Goal: Information Seeking & Learning: Learn about a topic

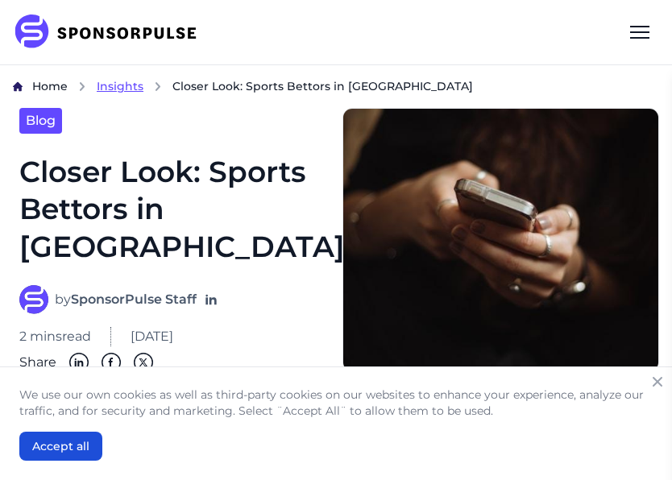
click at [114, 89] on span "Insights" at bounding box center [120, 86] width 47 height 14
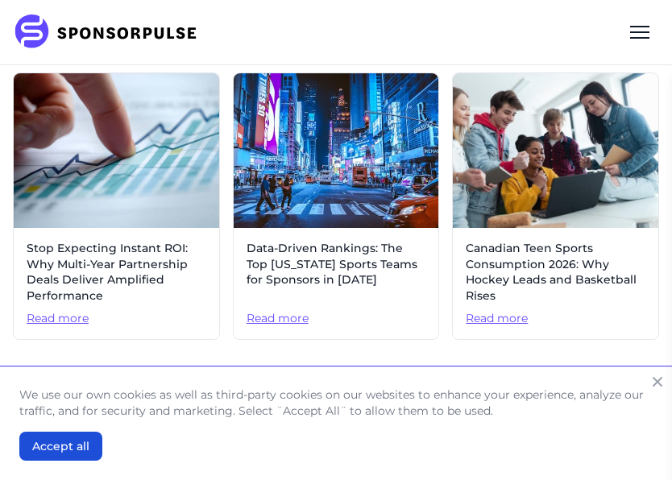
scroll to position [1642, 0]
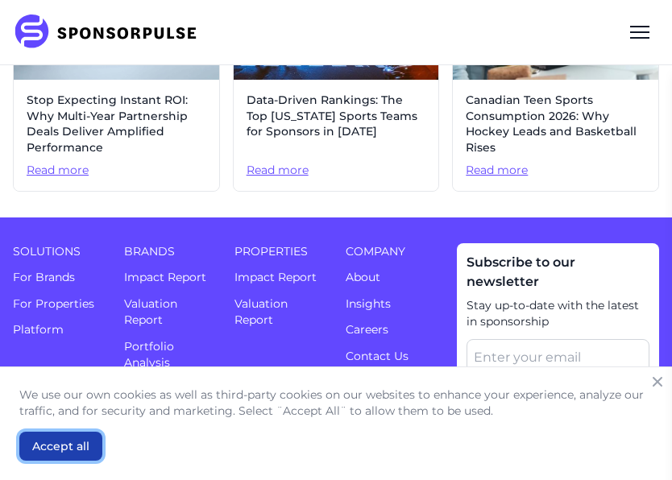
click at [35, 442] on button "Accept all" at bounding box center [60, 446] width 83 height 29
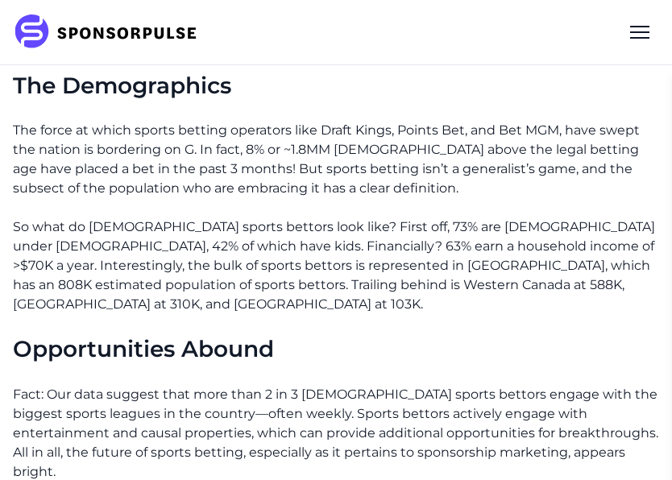
scroll to position [0, 0]
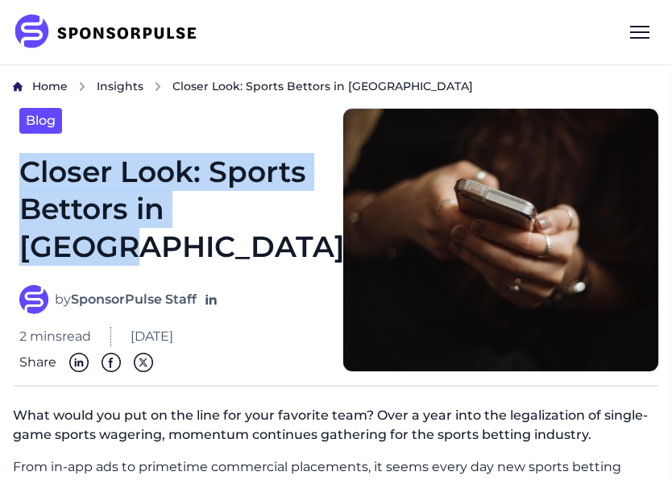
drag, startPoint x: 290, startPoint y: 213, endPoint x: 14, endPoint y: 177, distance: 278.5
click at [14, 177] on div "Blog Closer Look: Sports Bettors in Canada by SponsorPulse Staff 2 mins read Ap…" at bounding box center [171, 240] width 316 height 264
copy h1 "Closer Look: Sports Bettors in [GEOGRAPHIC_DATA]"
